Goal: Transaction & Acquisition: Purchase product/service

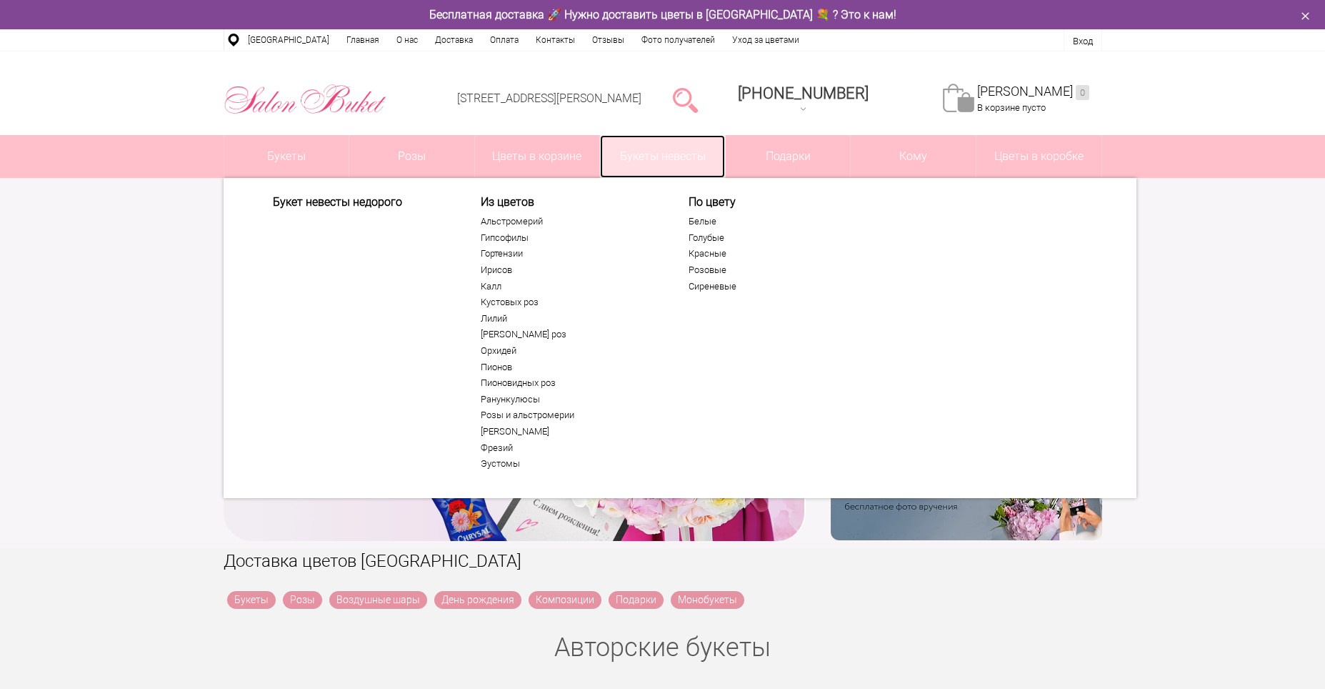
click at [676, 166] on link "Букеты невесты" at bounding box center [662, 156] width 125 height 43
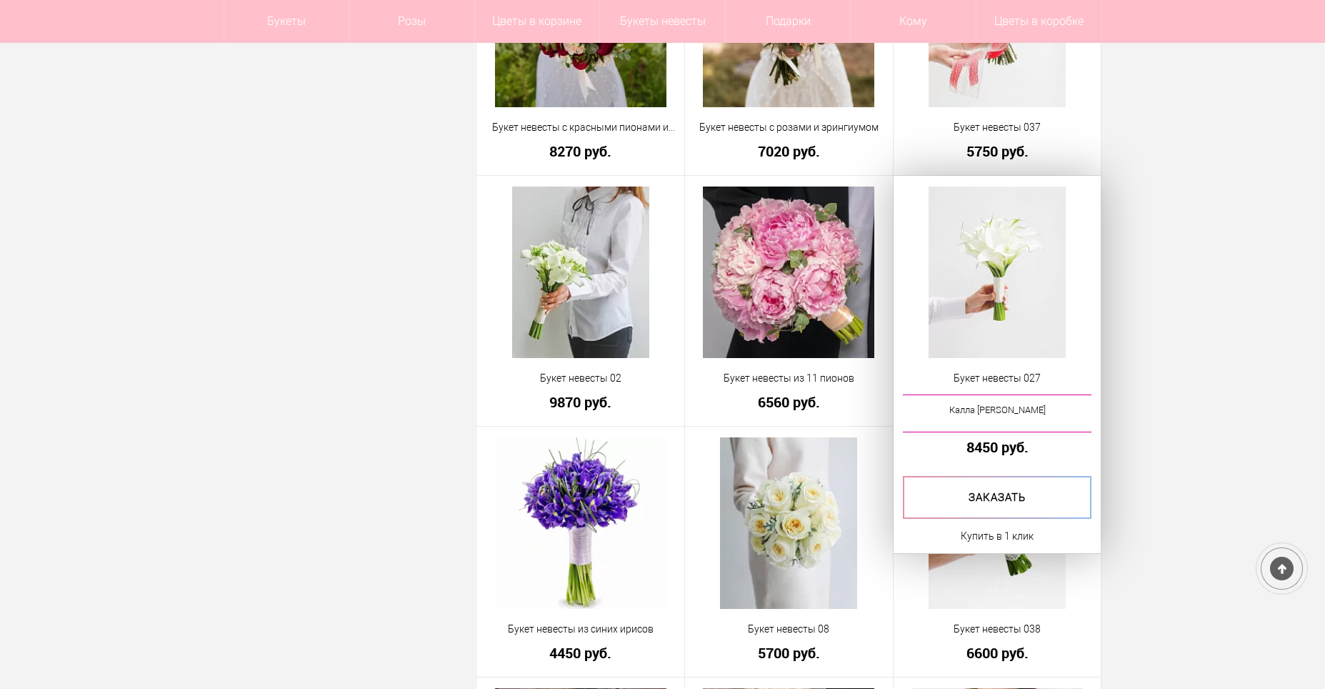
scroll to position [1857, 0]
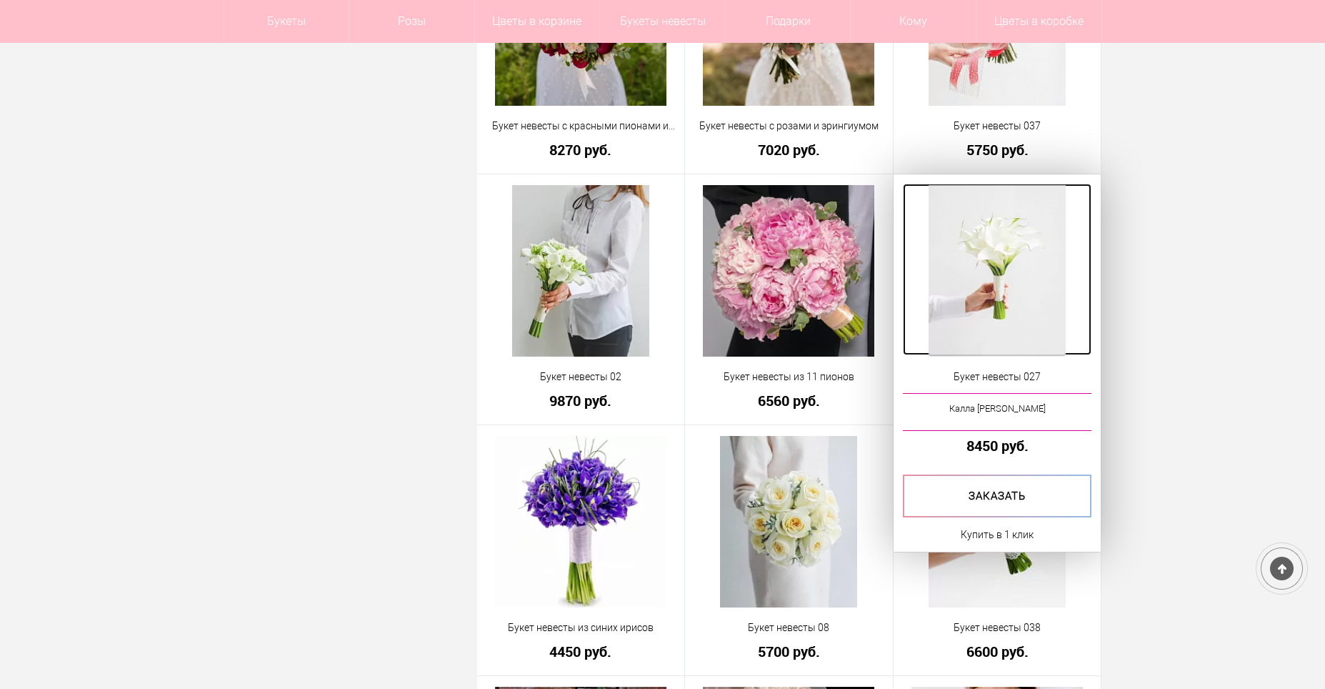
click at [1014, 276] on img at bounding box center [997, 270] width 137 height 171
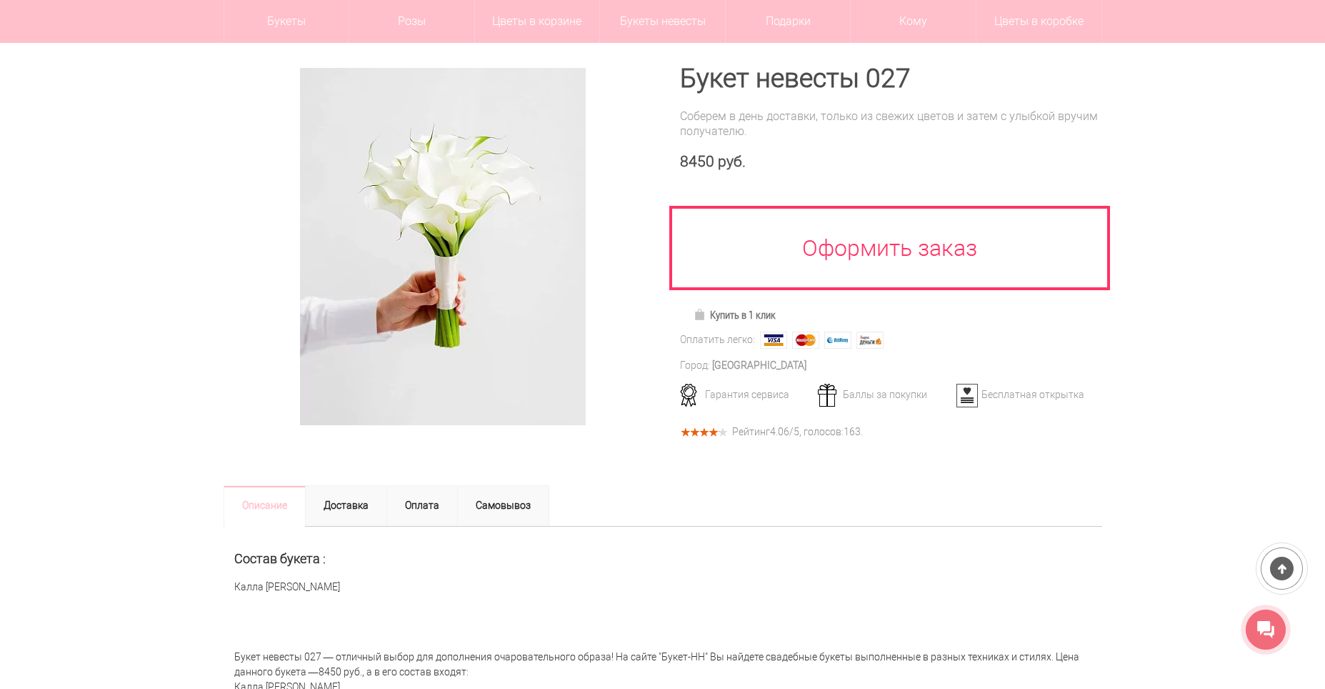
scroll to position [71, 0]
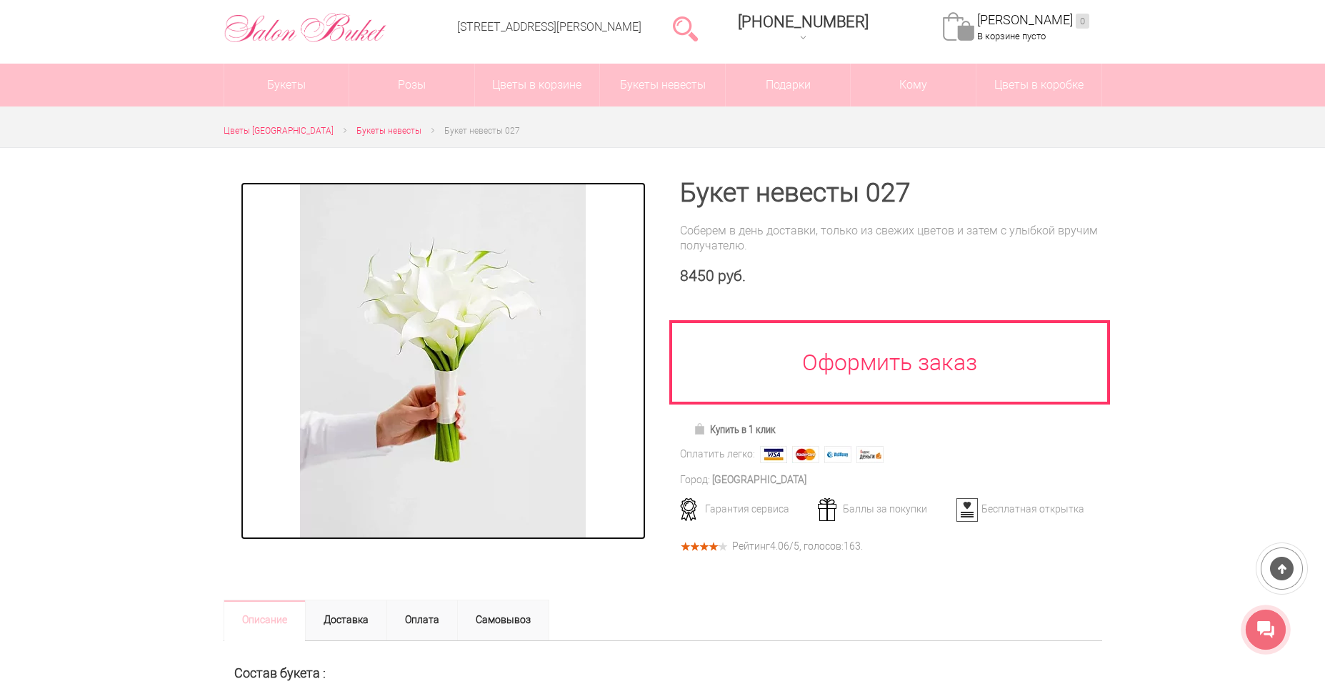
click at [463, 312] on img at bounding box center [443, 360] width 286 height 357
